Goal: Information Seeking & Learning: Check status

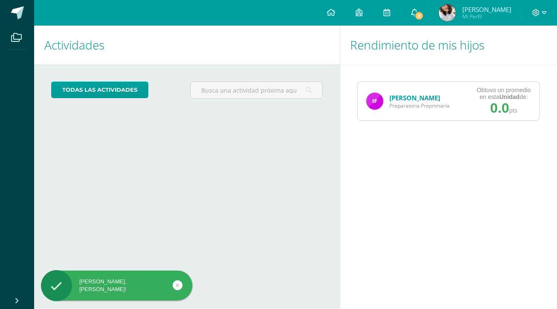
click at [424, 17] on span "2" at bounding box center [418, 15] width 9 height 9
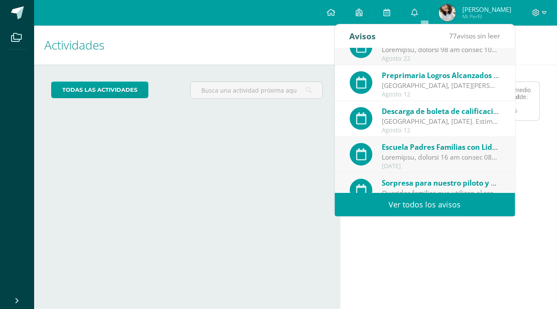
scroll to position [85, 0]
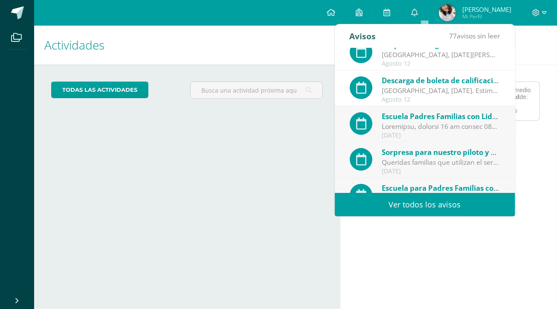
click at [423, 202] on link "Ver todos los avisos" at bounding box center [425, 204] width 180 height 23
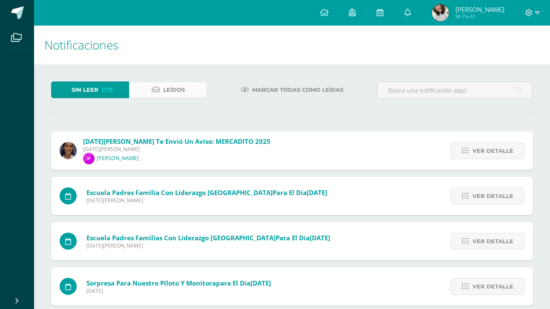
click at [170, 87] on span "Leídos" at bounding box center [174, 90] width 22 height 16
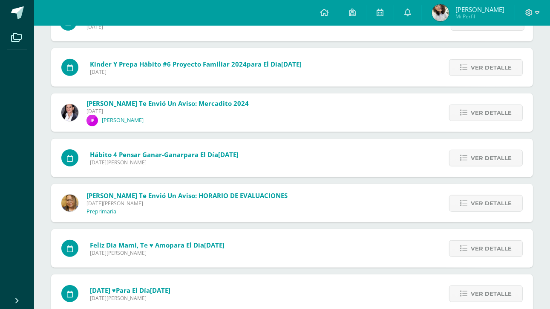
scroll to position [365, 0]
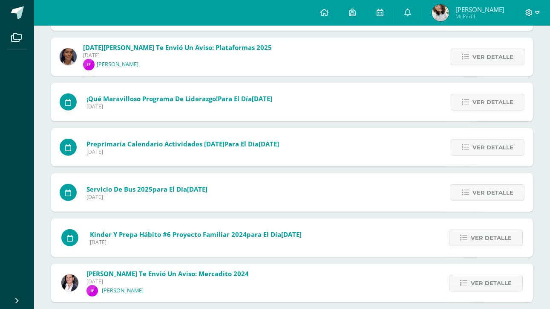
click at [115, 62] on p "[PERSON_NAME]" at bounding box center [118, 64] width 42 height 7
click at [489, 60] on span "Ver detalle" at bounding box center [493, 57] width 41 height 16
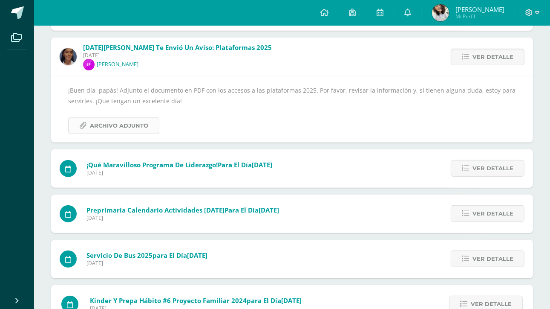
click at [117, 124] on span "Archivo Adjunto" at bounding box center [119, 126] width 58 height 16
